Goal: Check status: Check status

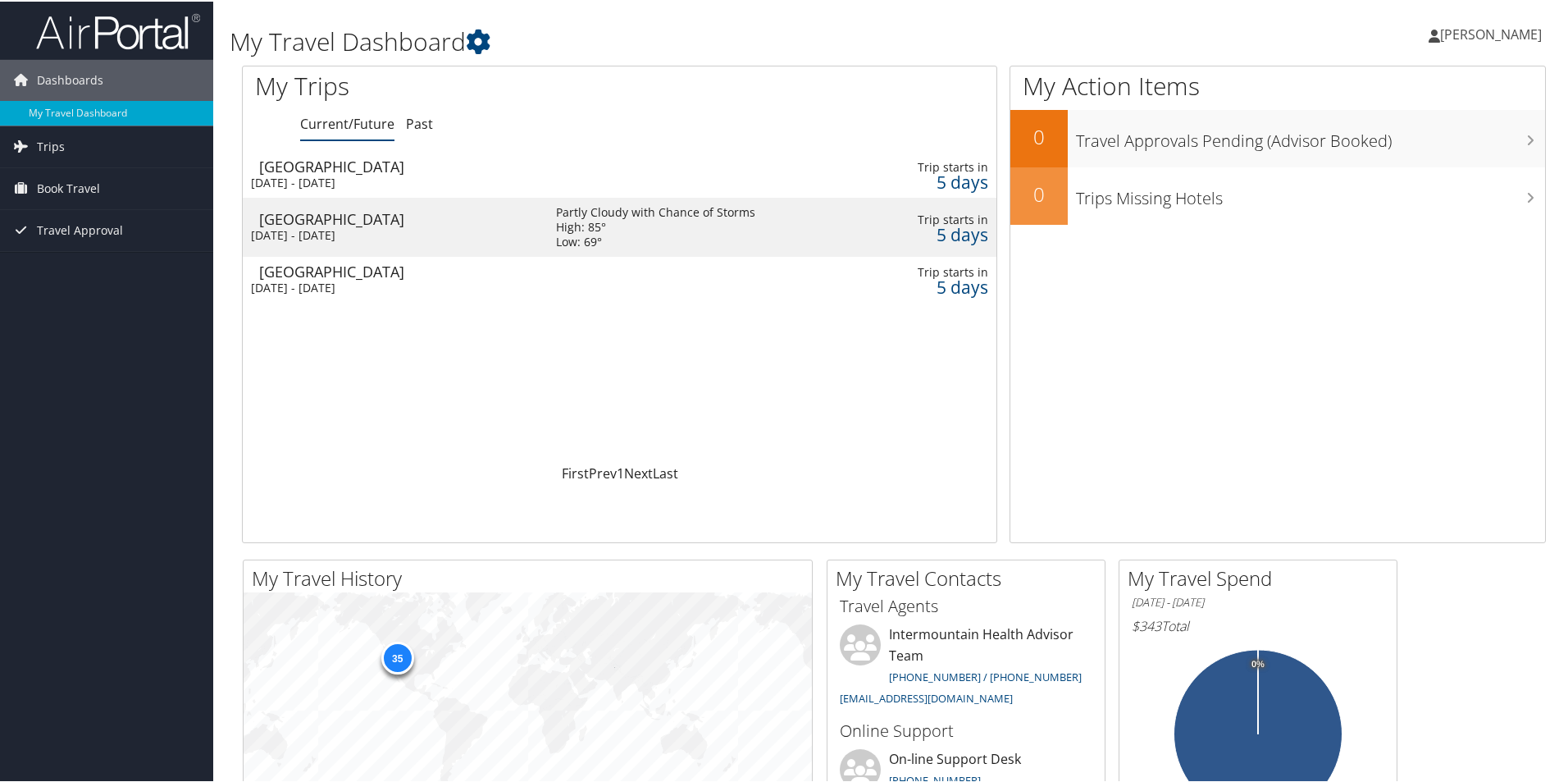
click at [727, 271] on td at bounding box center [706, 278] width 333 height 46
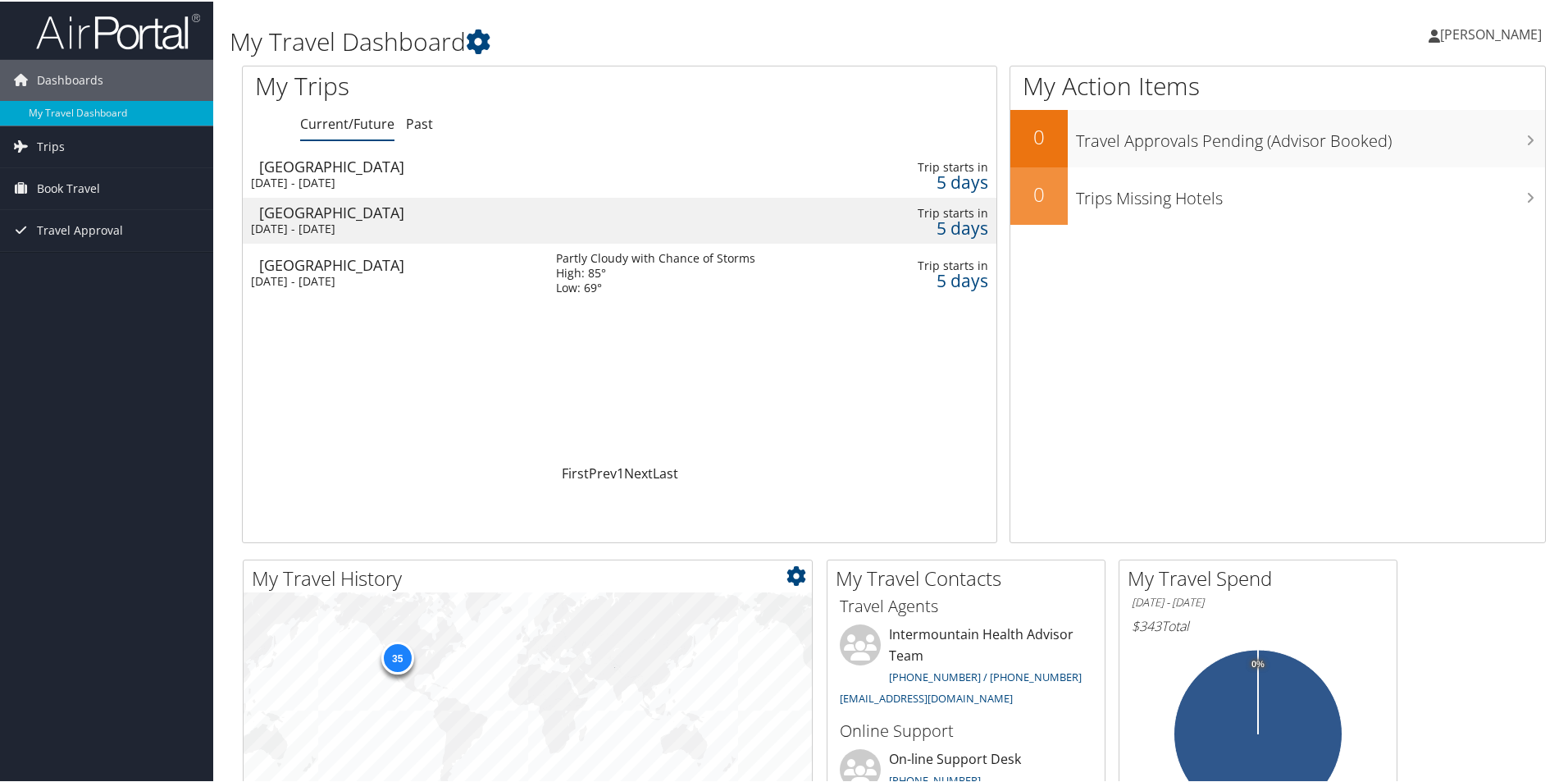
click at [526, 774] on div "35" at bounding box center [528, 708] width 569 height 236
click at [787, 405] on div "Loading... Las Vegas Wed 15 Oct 2025 - Fri 17 Oct 2025 Trip starts in 5 days La…" at bounding box center [619, 306] width 754 height 311
click at [314, 261] on div "[GEOGRAPHIC_DATA]" at bounding box center [399, 262] width 280 height 14
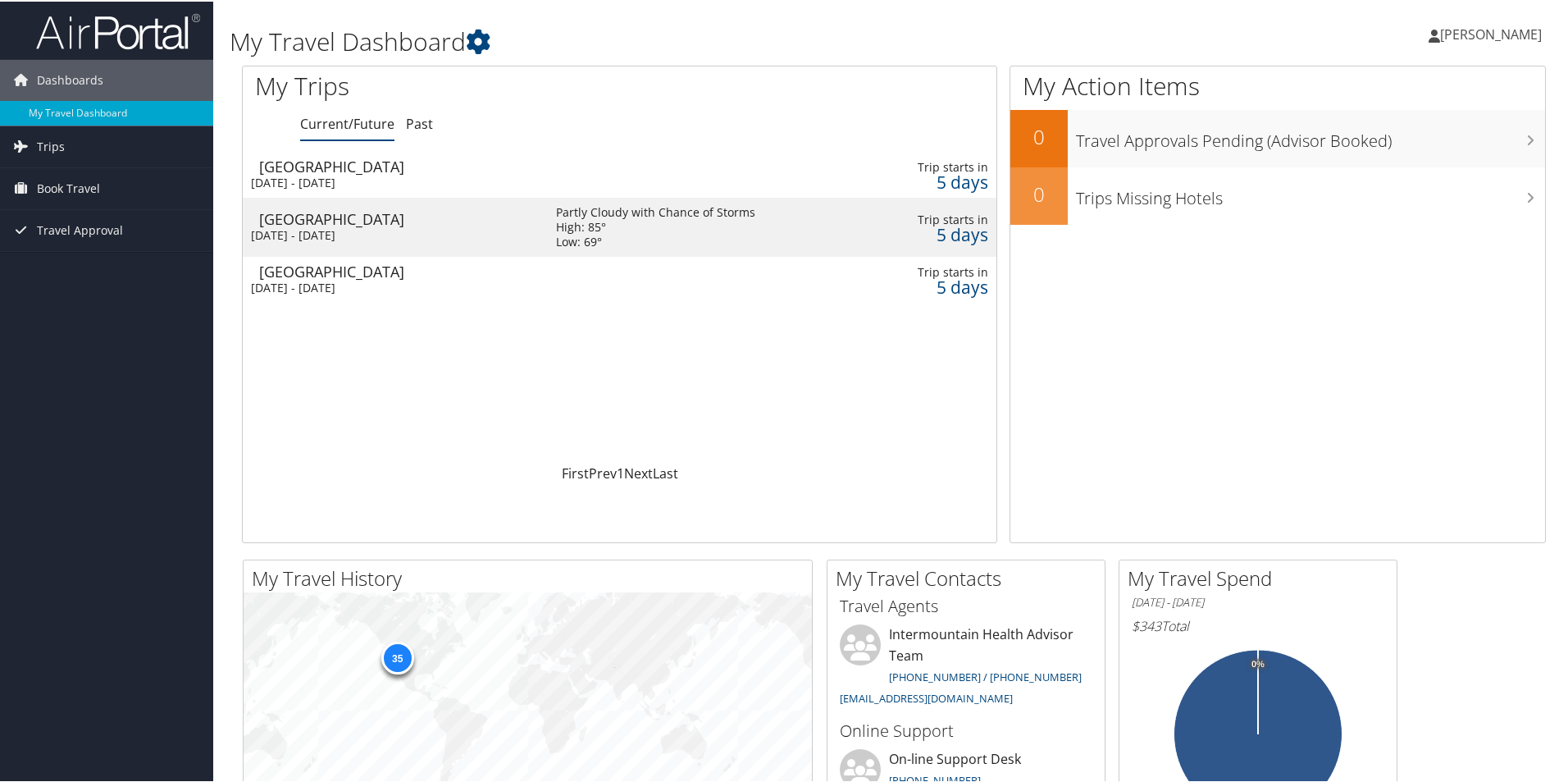
click at [361, 235] on div "[DATE] - [DATE]" at bounding box center [391, 234] width 280 height 14
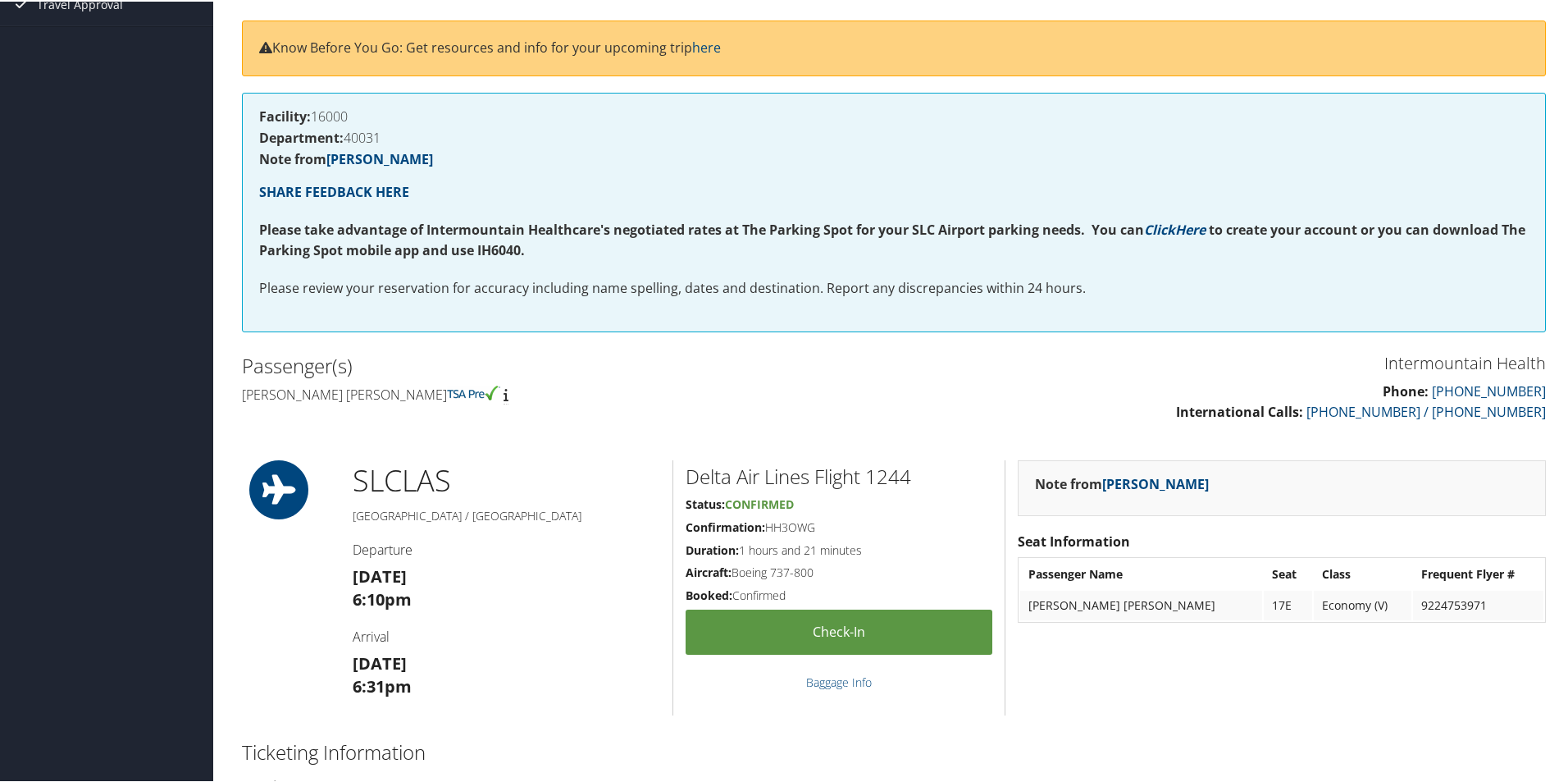
scroll to position [45, 0]
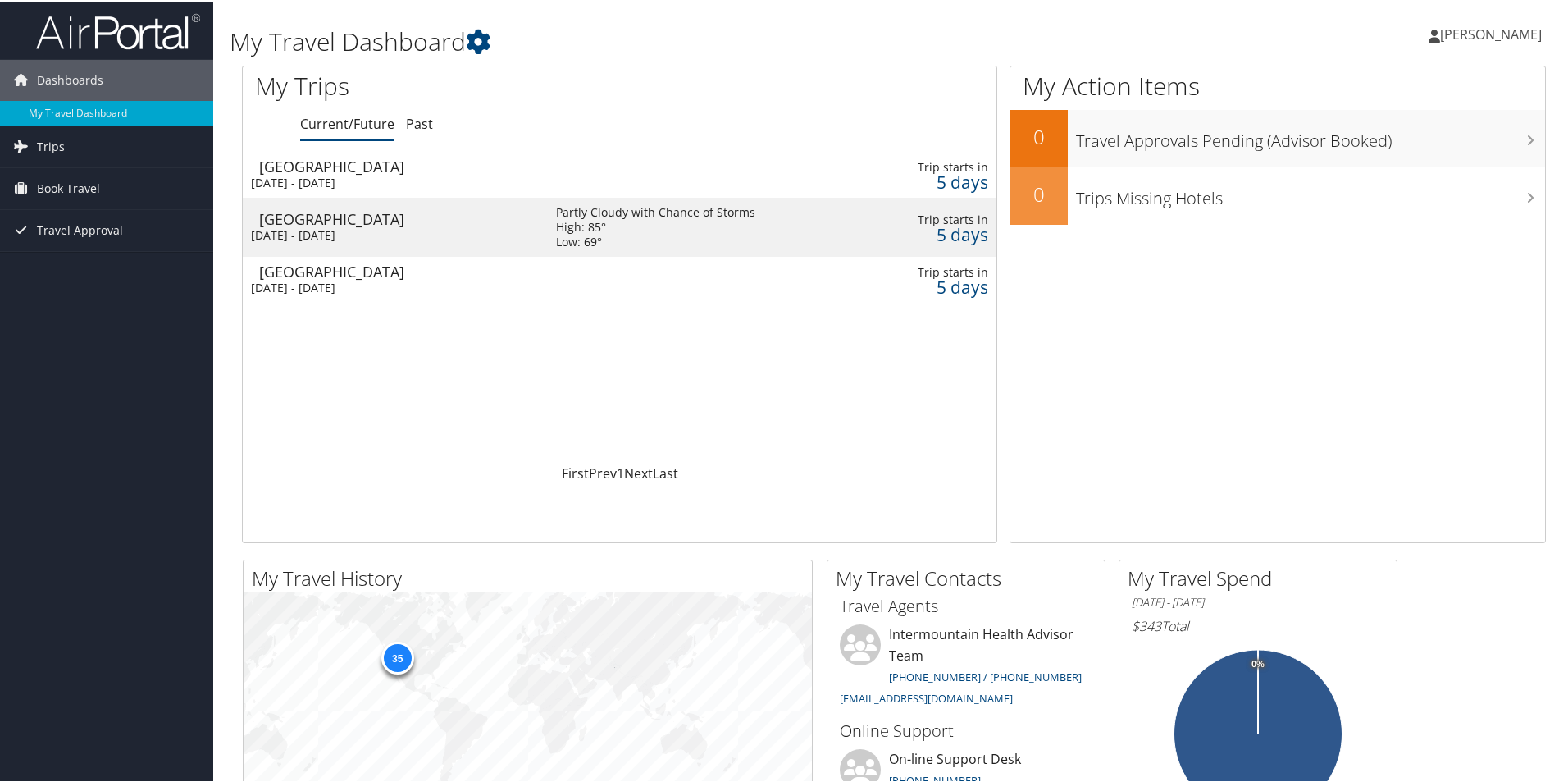
click at [344, 175] on div "[DATE] - [DATE]" at bounding box center [391, 180] width 280 height 14
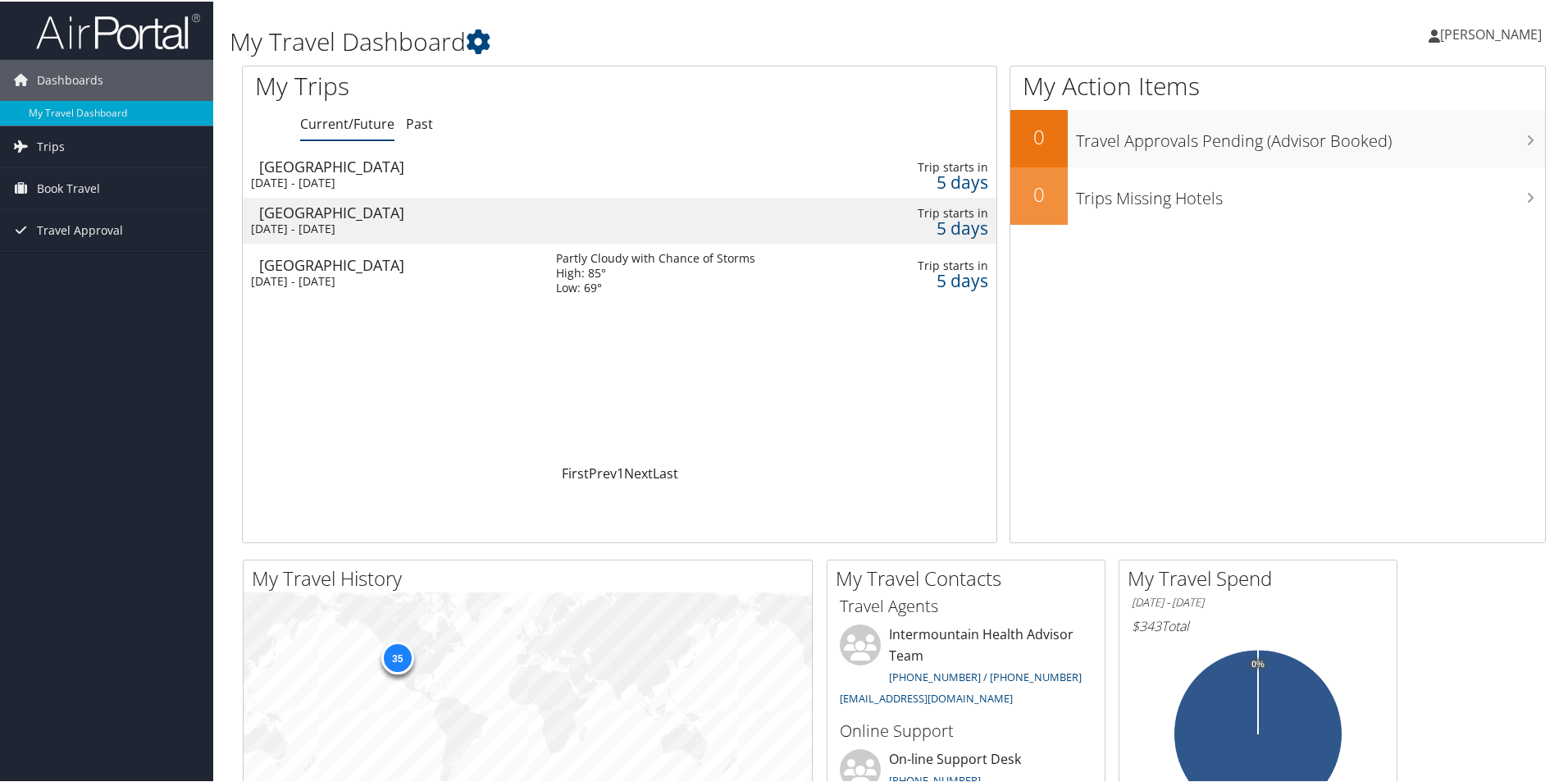
click at [844, 451] on div "Loading... Las Vegas Wed 15 Oct 2025 - Fri 17 Oct 2025 Trip starts in 5 days La…" at bounding box center [619, 306] width 754 height 311
click at [314, 169] on div "Las Vegas" at bounding box center [399, 164] width 280 height 14
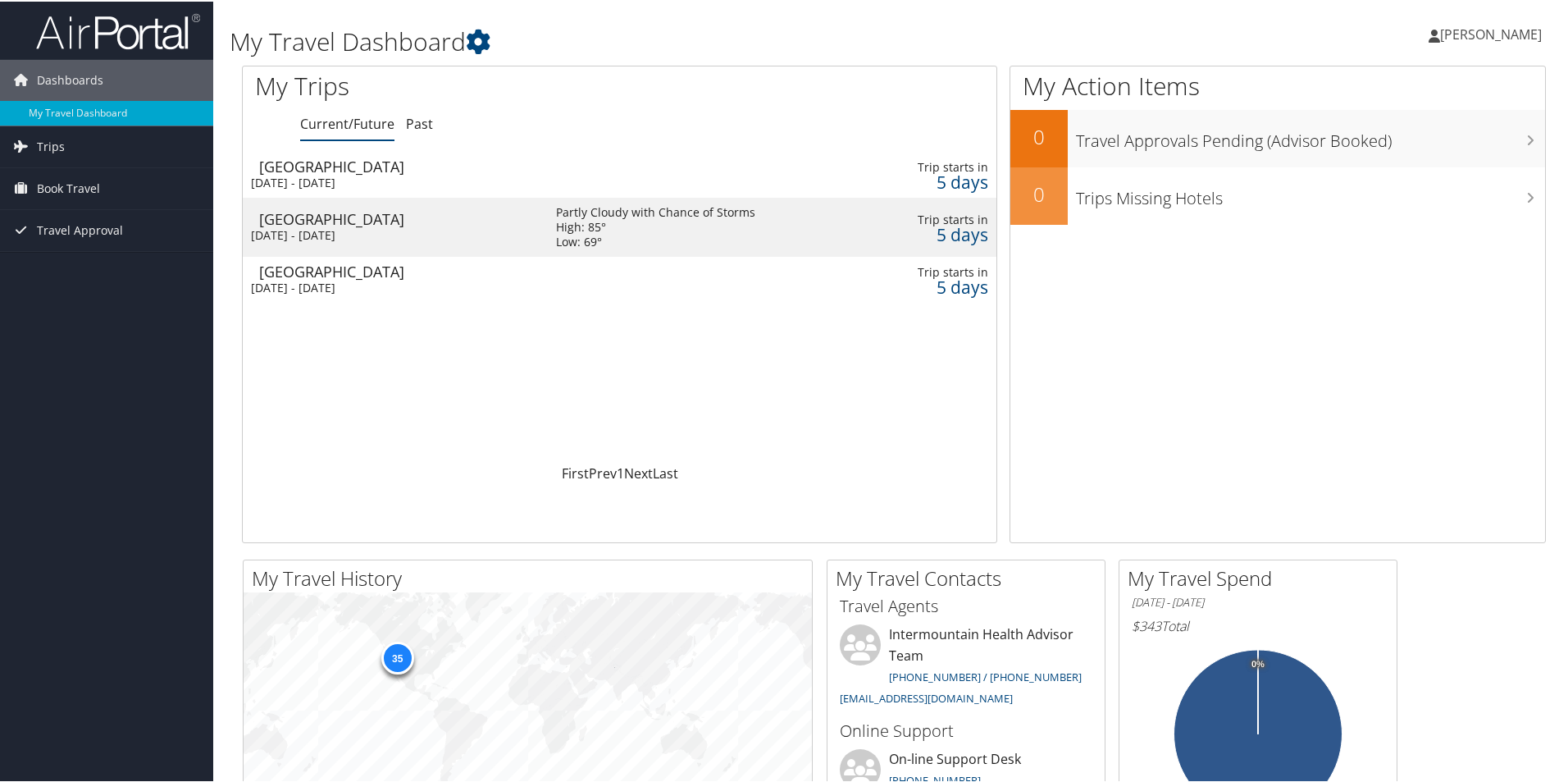
click at [400, 361] on div "Loading... Las Vegas Wed 15 Oct 2025 - Fri 17 Oct 2025 Trip starts in 5 days La…" at bounding box center [619, 306] width 754 height 311
click at [393, 284] on div "[DATE] - [DATE]" at bounding box center [391, 286] width 280 height 14
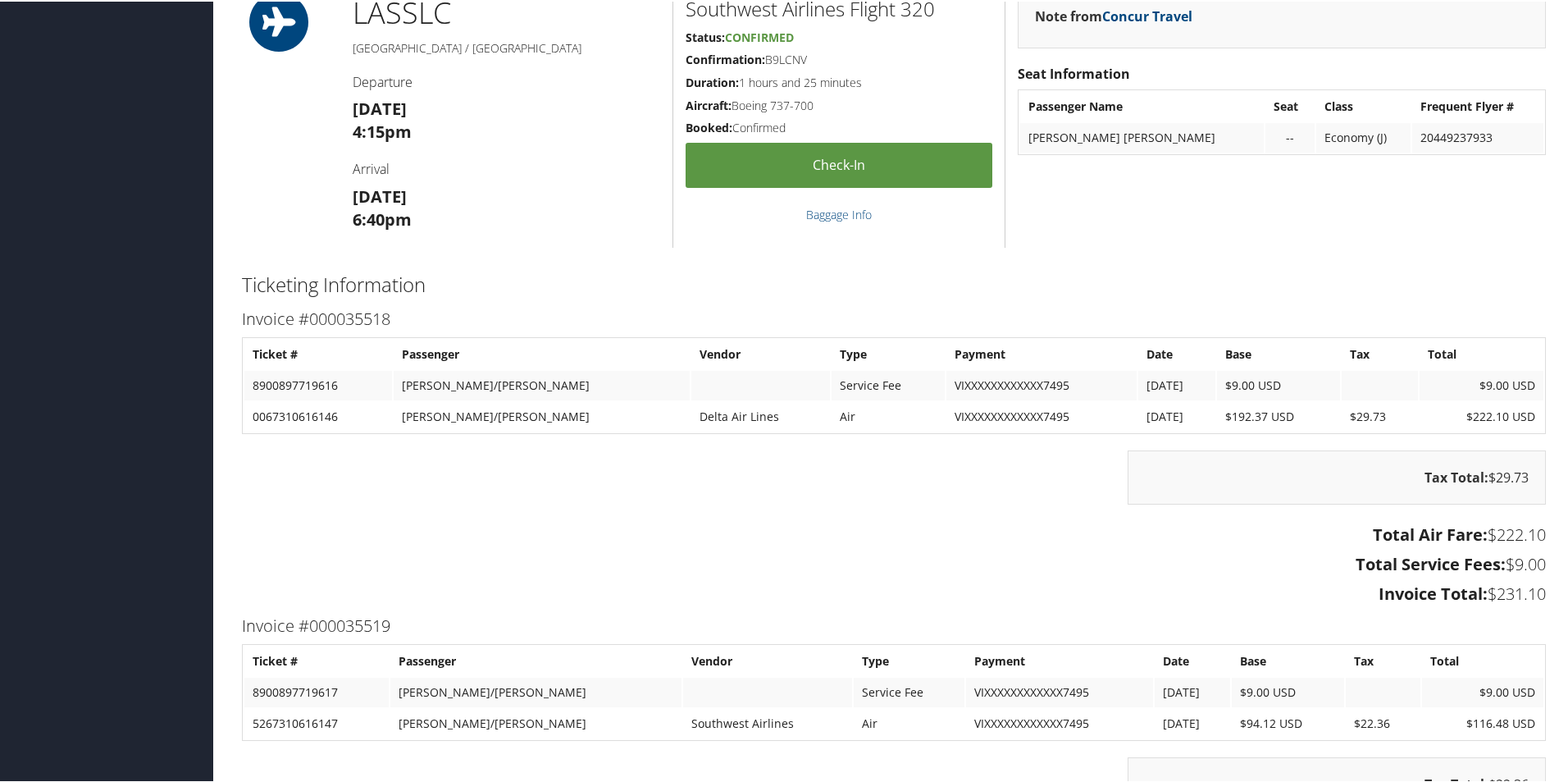
scroll to position [1559, 0]
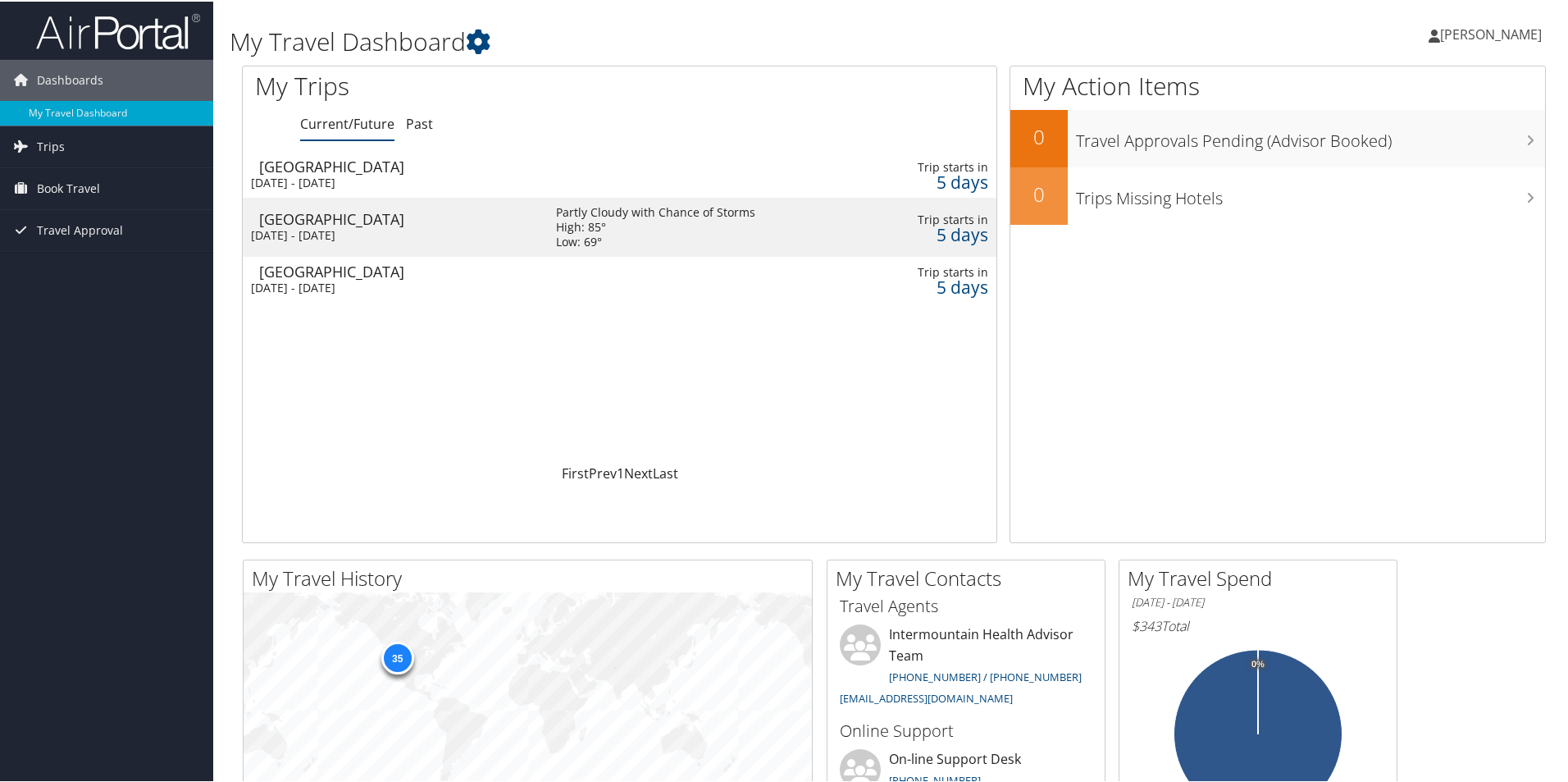
click at [312, 229] on div "Wed 15 Oct 2025 - Wed 15 Oct 2025" at bounding box center [391, 234] width 280 height 14
